Goal: Information Seeking & Learning: Find specific fact

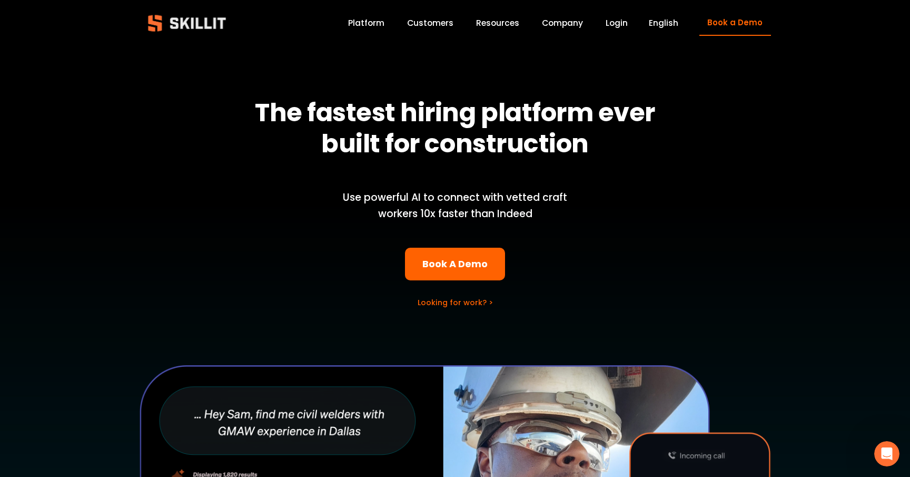
click at [368, 20] on link "Platform" at bounding box center [366, 23] width 36 height 14
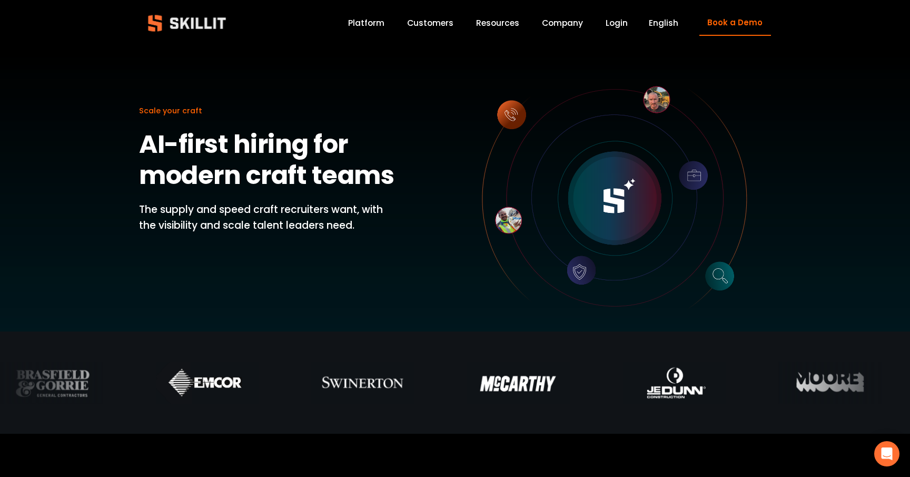
click at [438, 26] on link "Customers" at bounding box center [430, 23] width 46 height 14
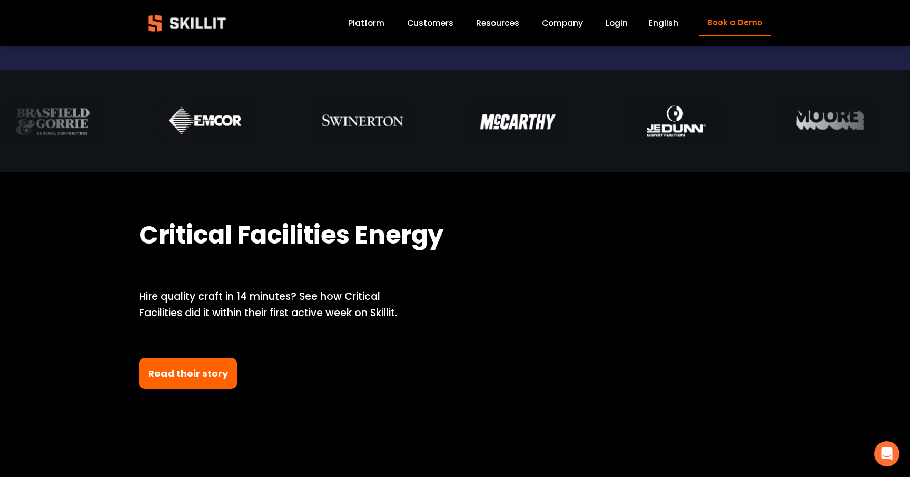
scroll to position [352, 0]
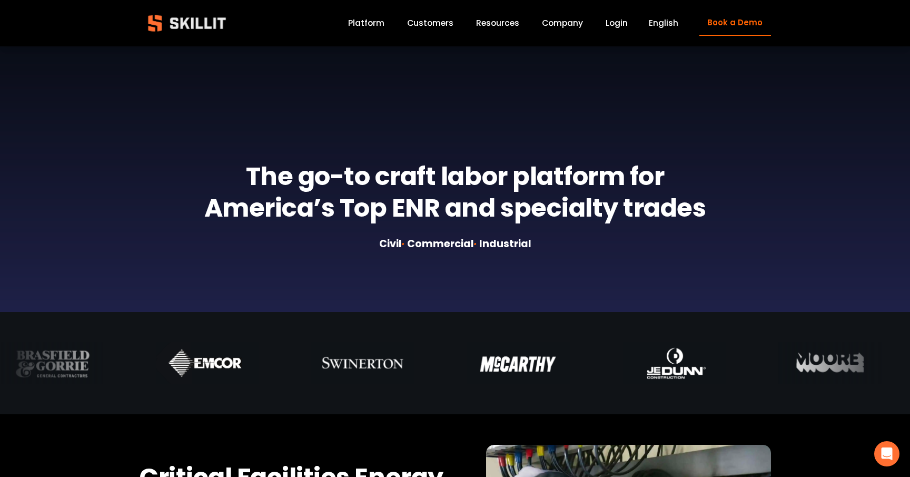
click at [0, 0] on div "Blog Pricing Help Center Labor Insights" at bounding box center [0, 0] width 0 height 0
click at [512, 22] on span "Resources" at bounding box center [497, 23] width 43 height 12
click at [549, 25] on link "Company" at bounding box center [562, 23] width 41 height 14
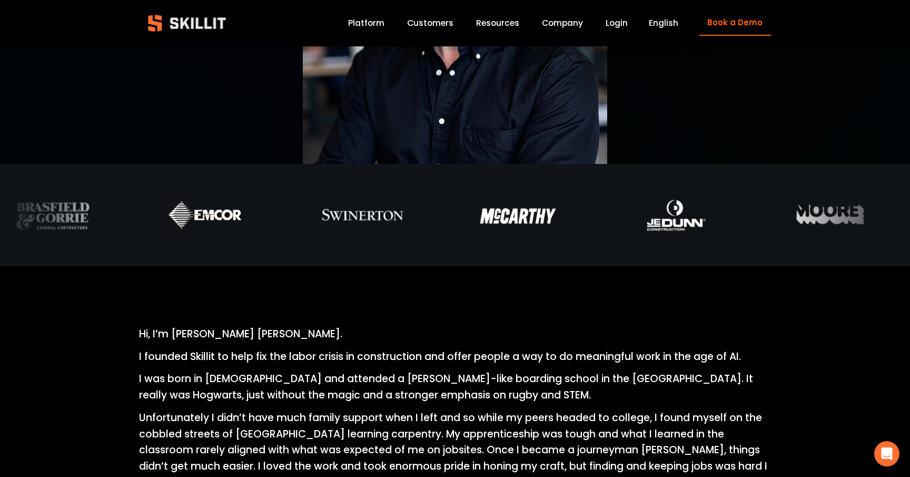
scroll to position [77, 0]
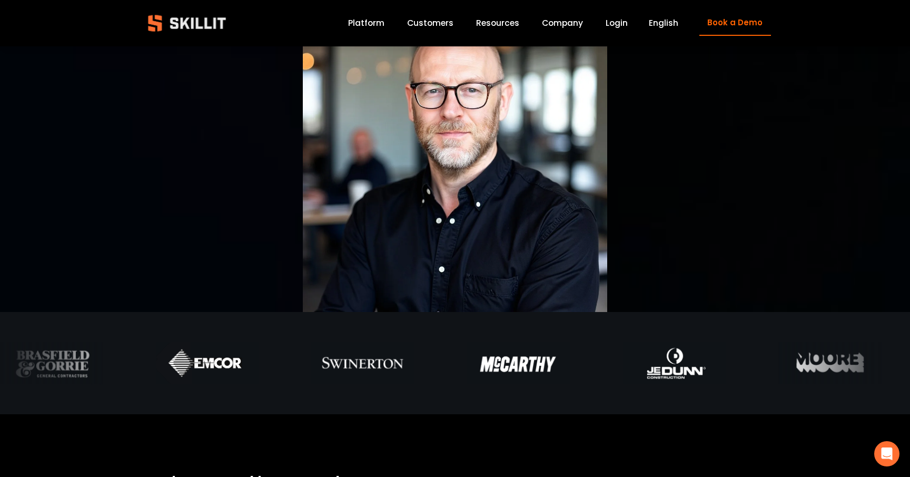
click at [375, 17] on link "Platform" at bounding box center [366, 23] width 36 height 14
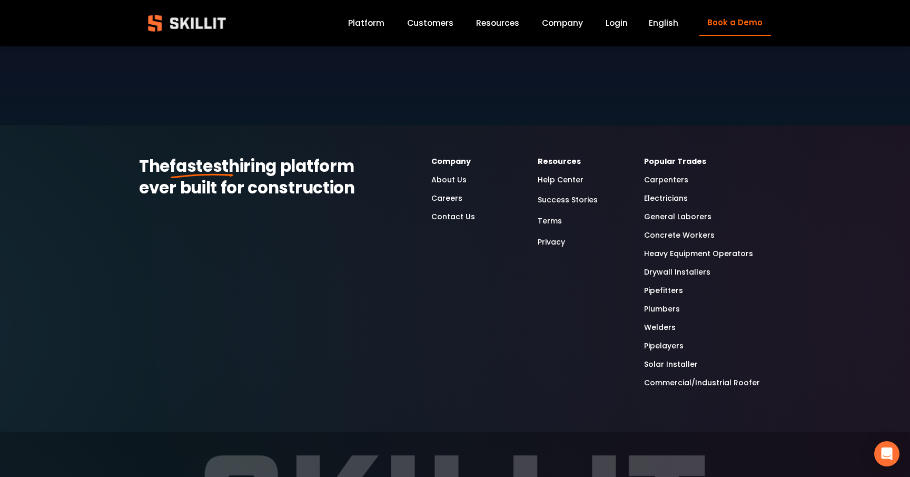
scroll to position [2798, 0]
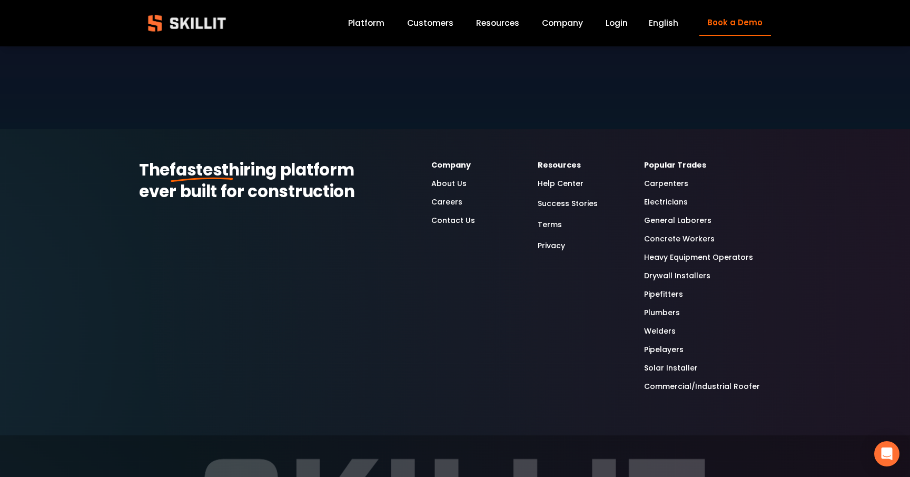
click at [651, 251] on link "Heavy Equipment Operators" at bounding box center [698, 257] width 109 height 12
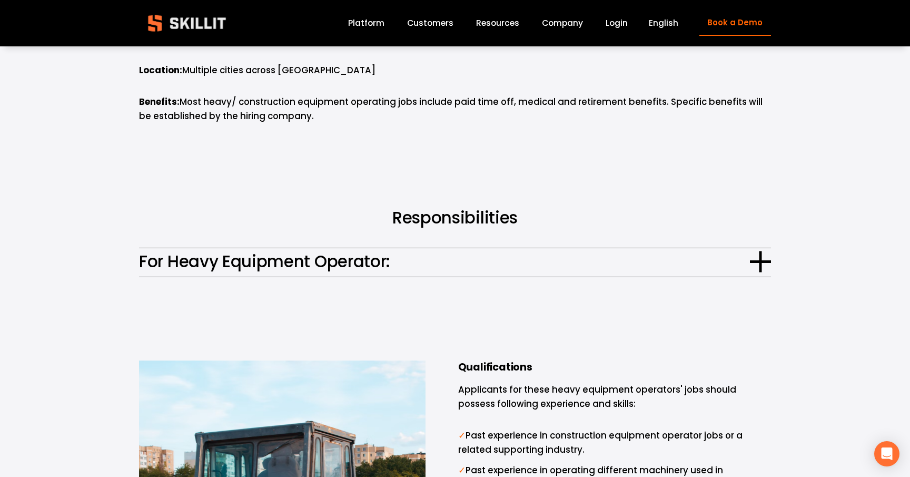
scroll to position [516, 0]
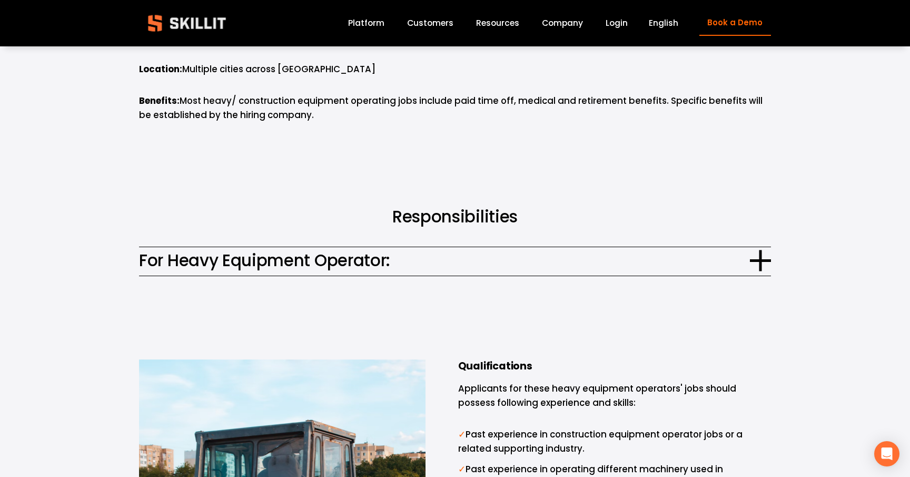
click at [445, 265] on span "For Heavy Equipment Operator:" at bounding box center [444, 260] width 611 height 25
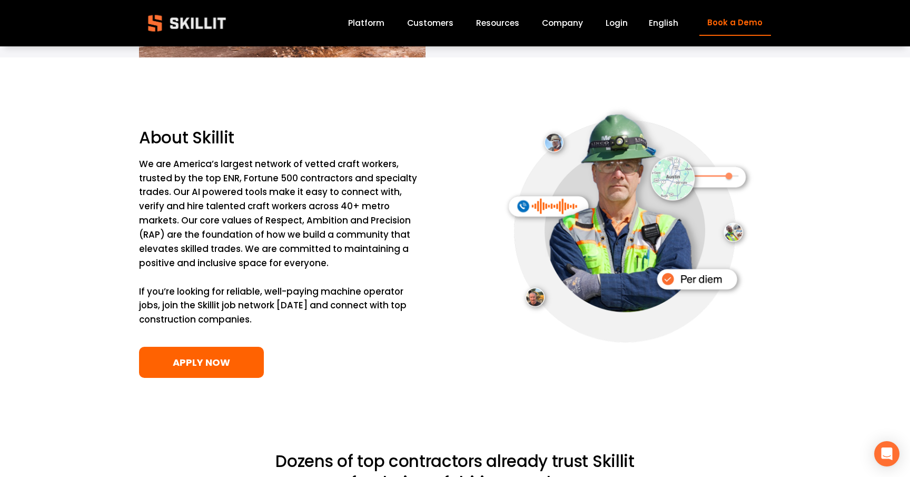
scroll to position [1558, 0]
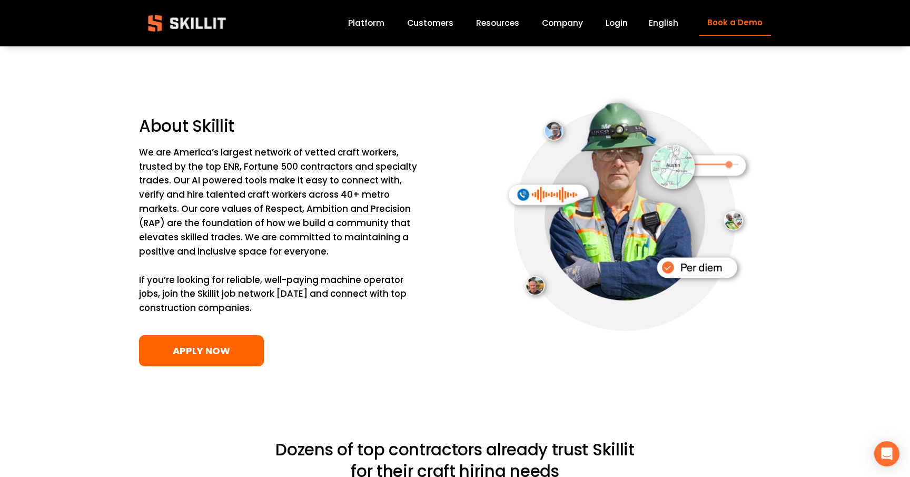
click at [0, 0] on div "Blog Pricing Help Center Labor Insights" at bounding box center [0, 0] width 0 height 0
click at [0, 0] on span "Pricing" at bounding box center [0, 0] width 0 height 0
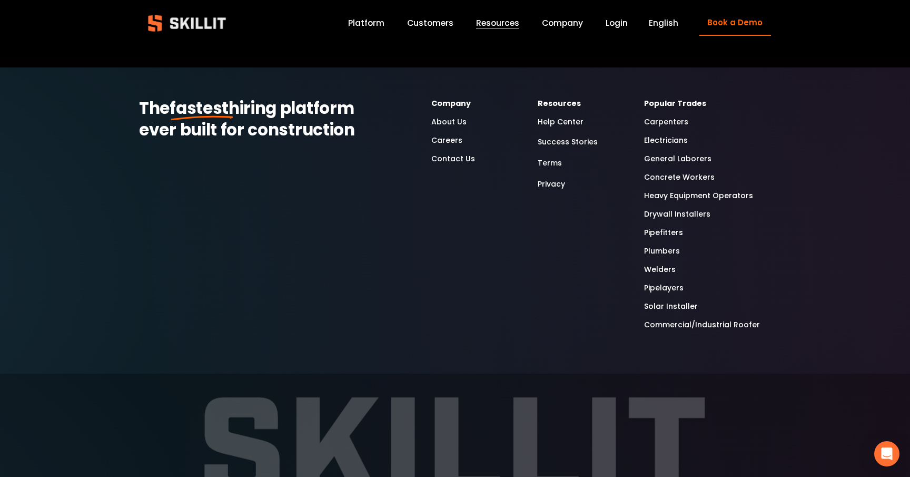
scroll to position [1836, 0]
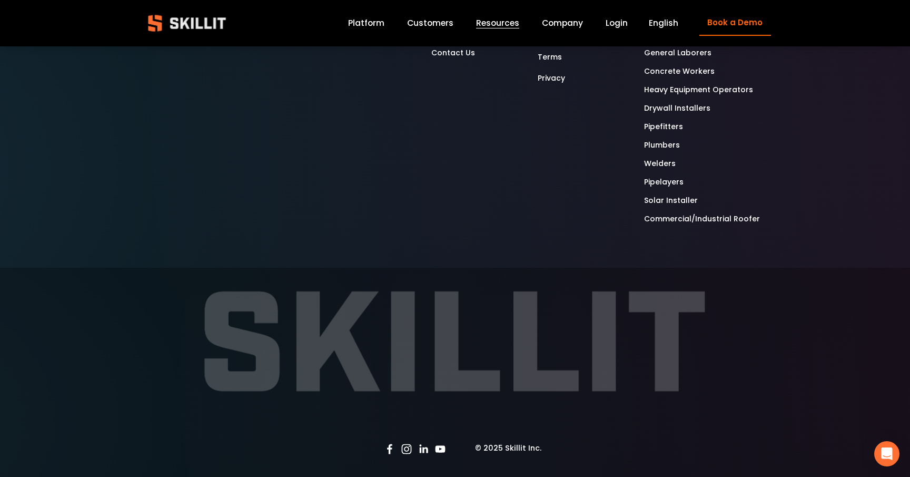
click at [405, 449] on use "Instagram" at bounding box center [407, 449] width 10 height 10
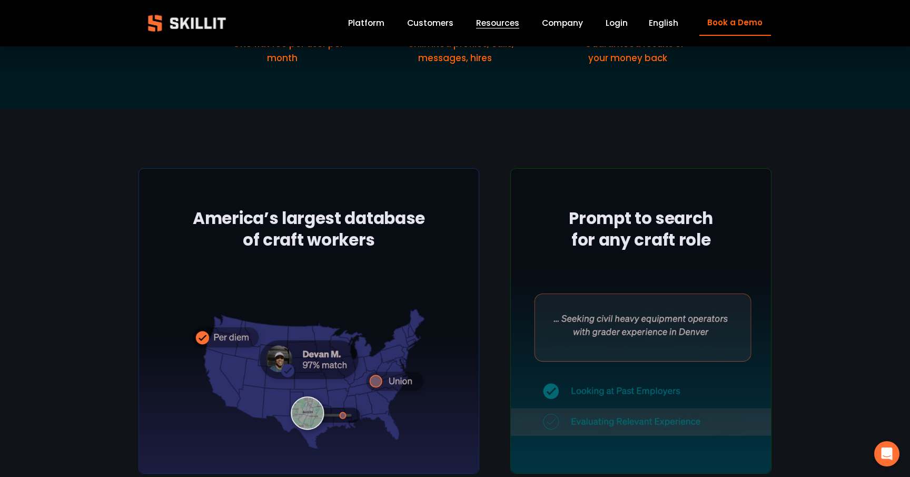
scroll to position [0, 0]
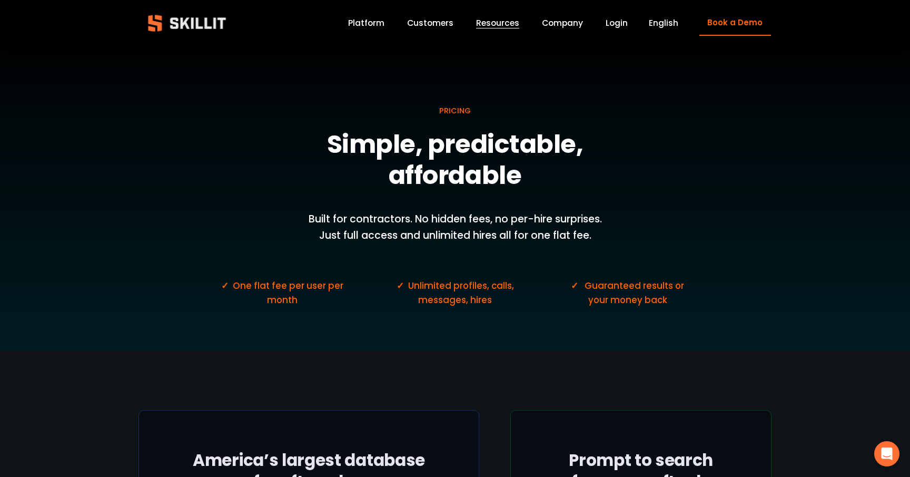
click at [188, 26] on img at bounding box center [187, 23] width 96 height 32
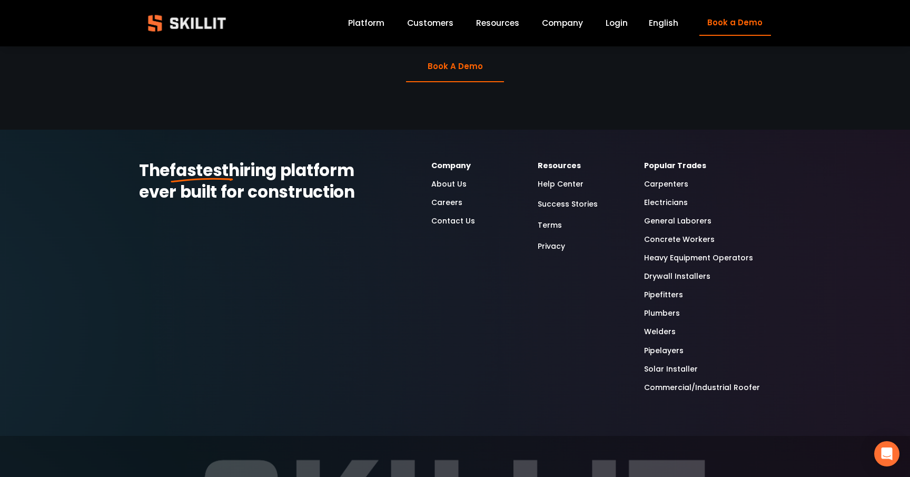
scroll to position [2789, 0]
click at [562, 23] on link "Company" at bounding box center [562, 23] width 41 height 14
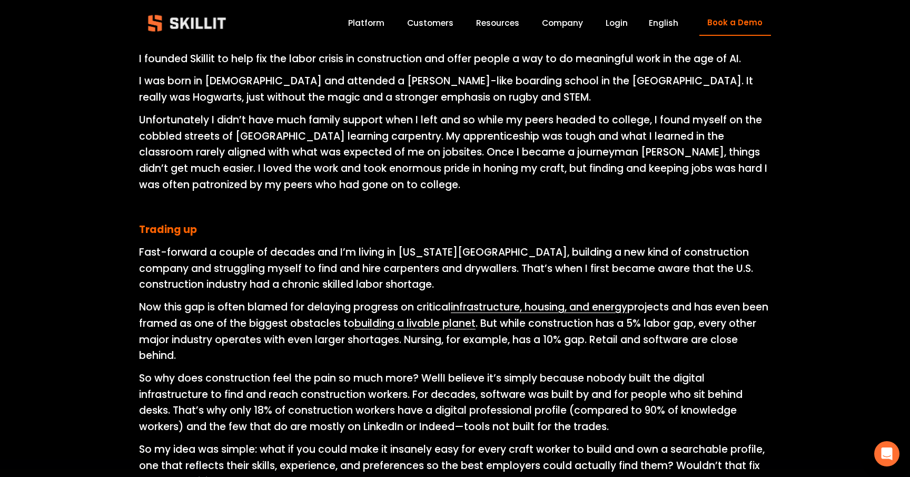
scroll to position [524, 0]
click at [448, 17] on link "Customers" at bounding box center [430, 23] width 46 height 14
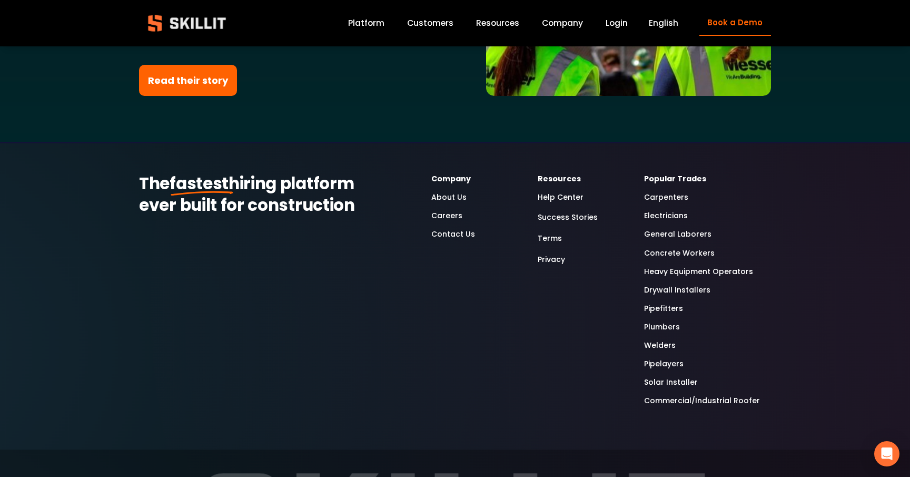
scroll to position [2732, 0]
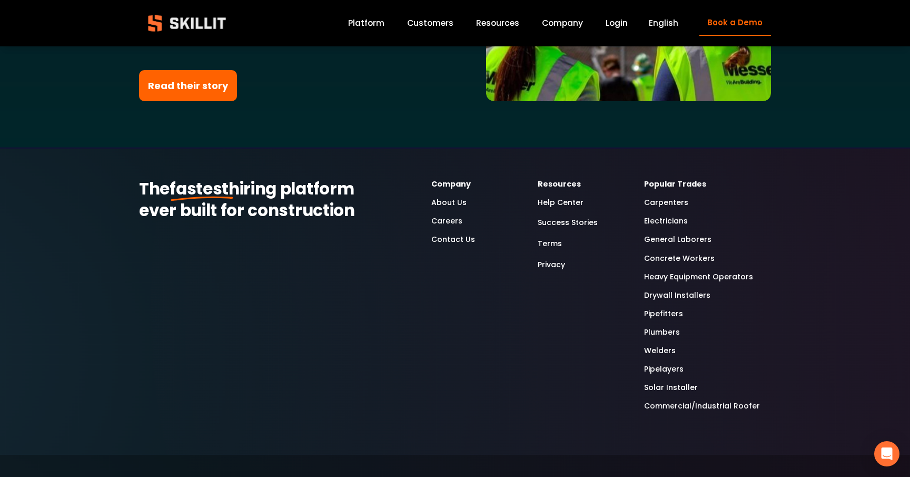
click at [673, 271] on link "Heavy Equipment Operators" at bounding box center [698, 277] width 109 height 12
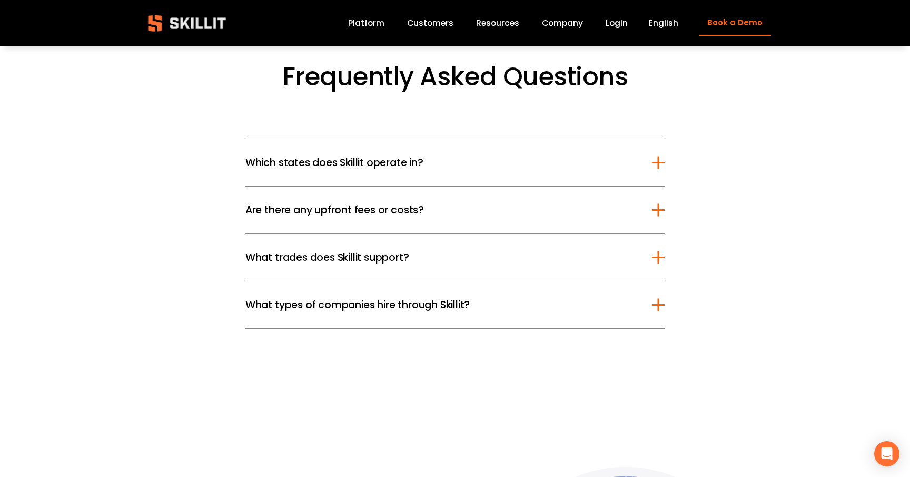
scroll to position [2435, 0]
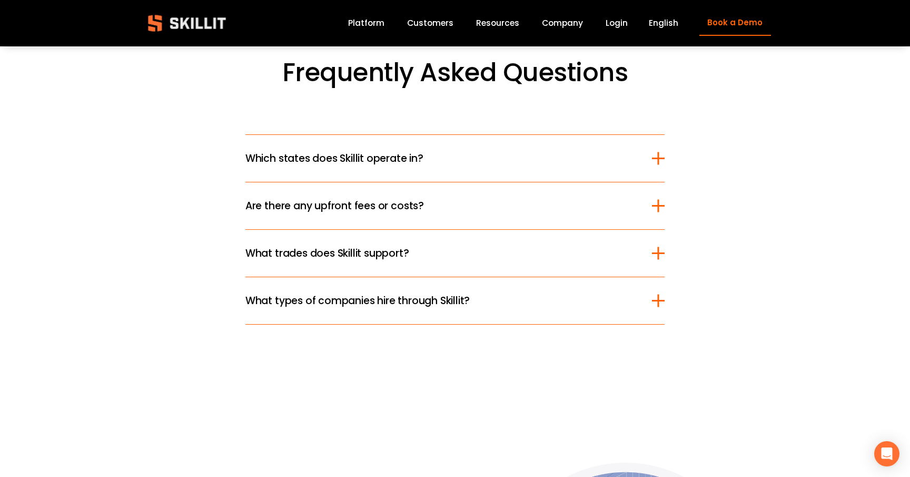
click at [315, 165] on span "Which states does Skillit operate in?" at bounding box center [449, 158] width 407 height 15
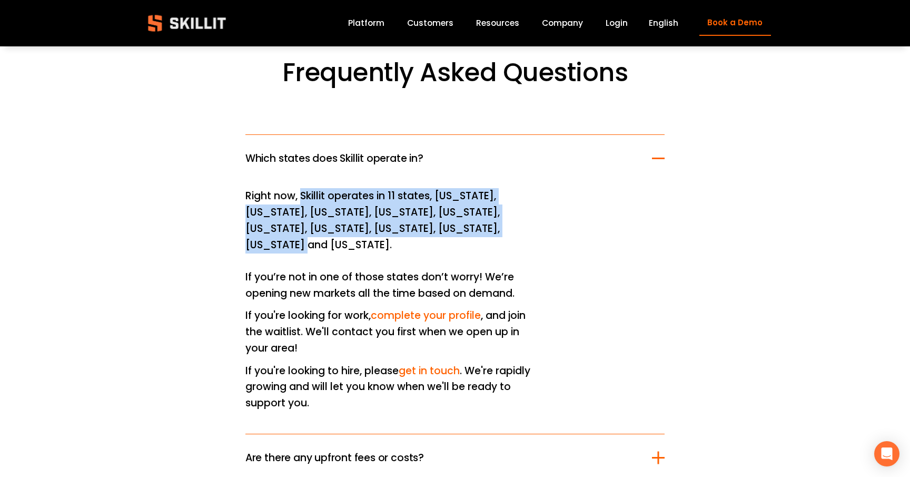
drag, startPoint x: 302, startPoint y: 195, endPoint x: 469, endPoint y: 230, distance: 170.6
click at [469, 230] on p "Right now, Skillit operates in 11 states, [US_STATE], [US_STATE], [US_STATE], […" at bounding box center [392, 244] width 293 height 113
copy p "Skillit operates in 11 states, [US_STATE], [US_STATE], [US_STATE], [US_STATE], …"
